Goal: Task Accomplishment & Management: Manage account settings

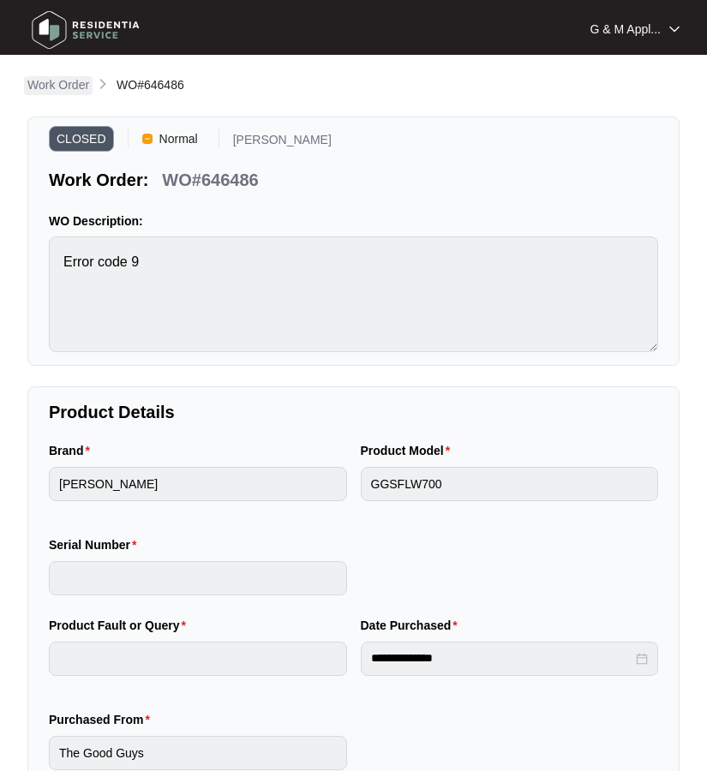
click at [58, 93] on link "Work Order" at bounding box center [58, 85] width 69 height 19
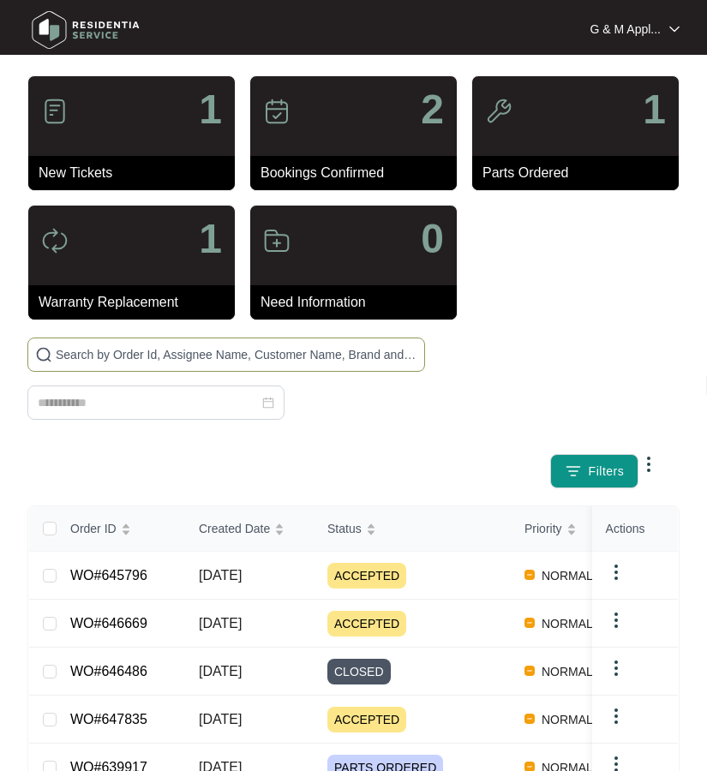
click at [159, 355] on input "text" at bounding box center [237, 354] width 362 height 19
type input "647806"
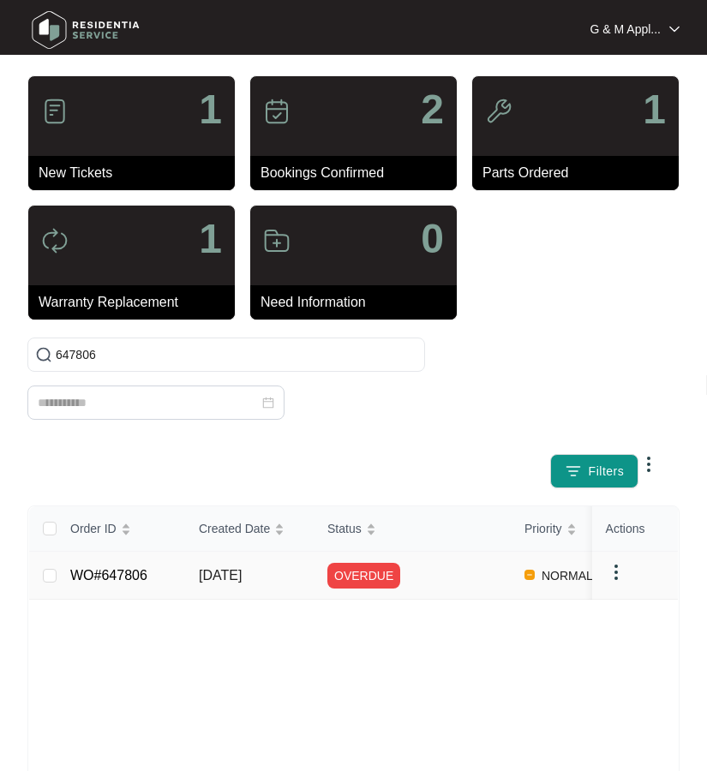
click at [112, 561] on td "WO#647806" at bounding box center [121, 576] width 129 height 48
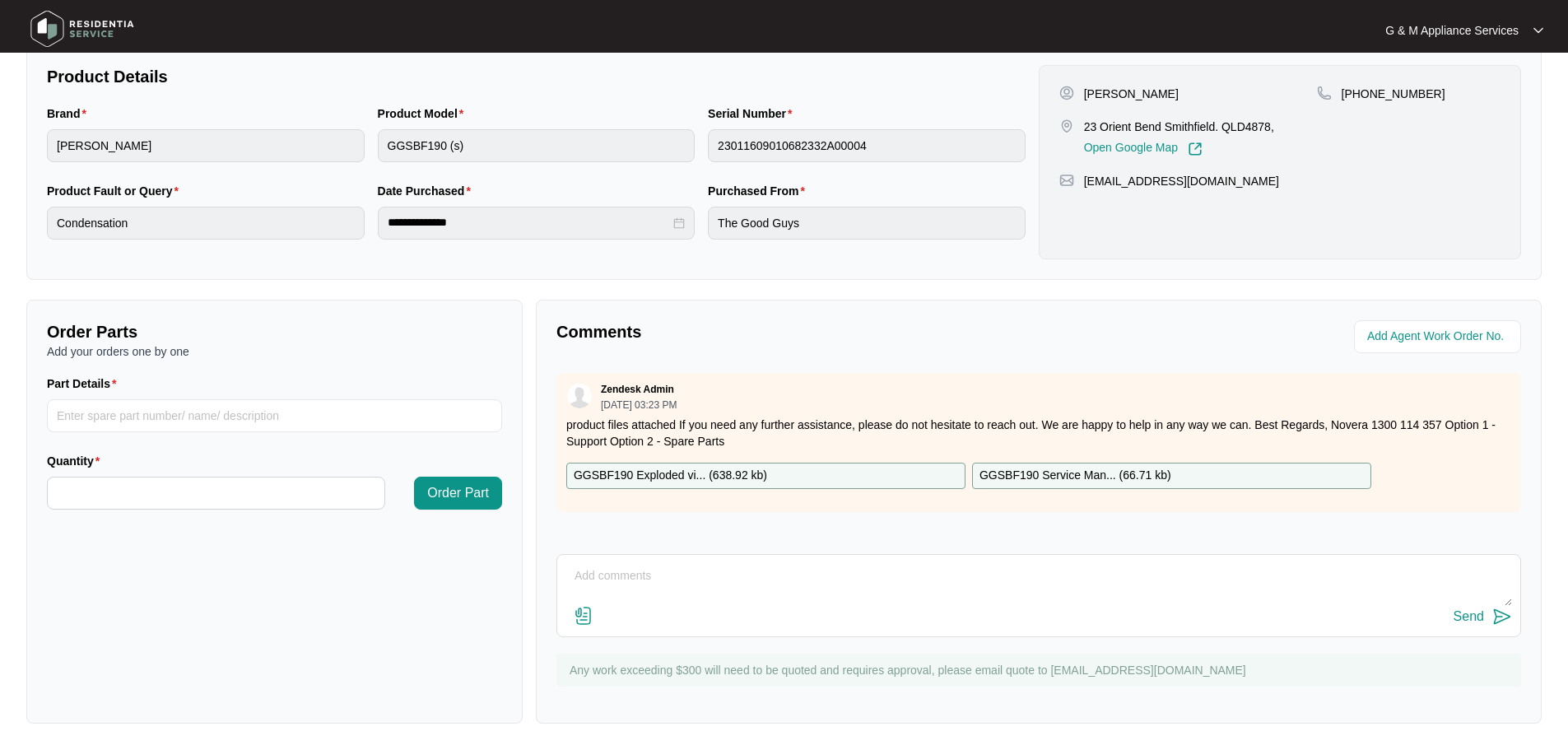
scroll to position [343, 0]
click at [663, 579] on textarea at bounding box center [1039, 584] width 947 height 43
type textarea "b"
type textarea "I"
type textarea "Hi Team, the customer's inspection date is scheduled for [DATE]. Kind regards, …"
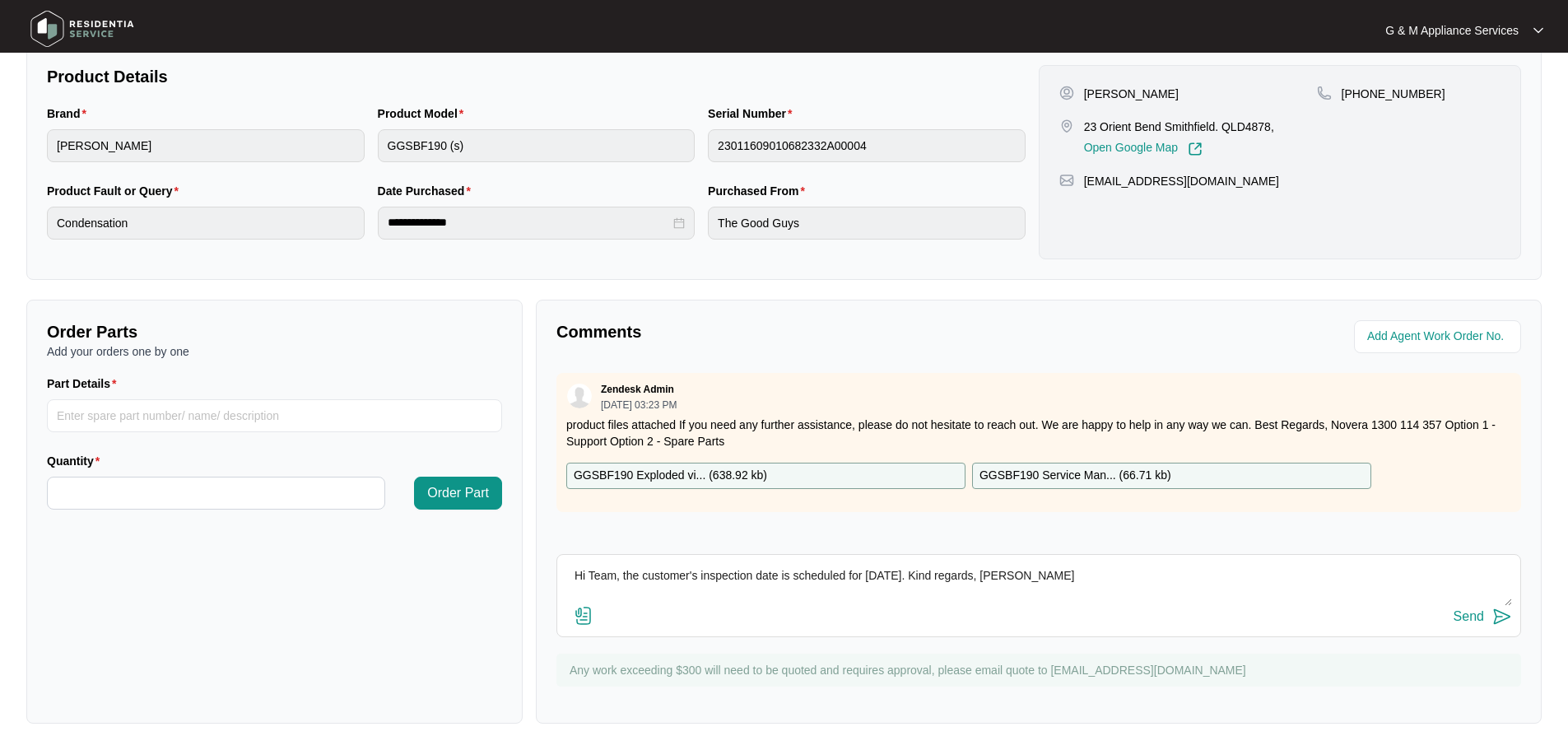
click at [678, 614] on img at bounding box center [1502, 617] width 20 height 20
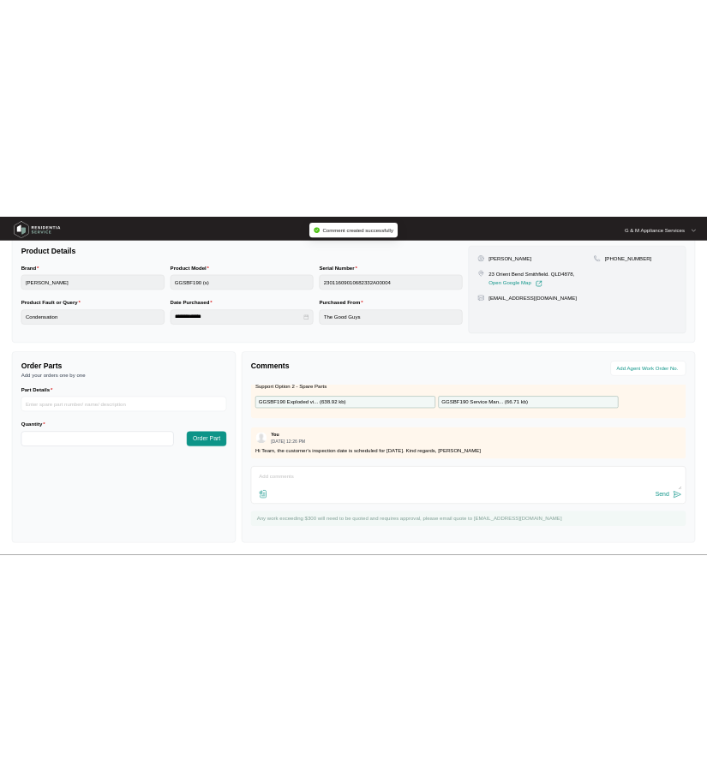
scroll to position [0, 0]
